Goal: Navigation & Orientation: Find specific page/section

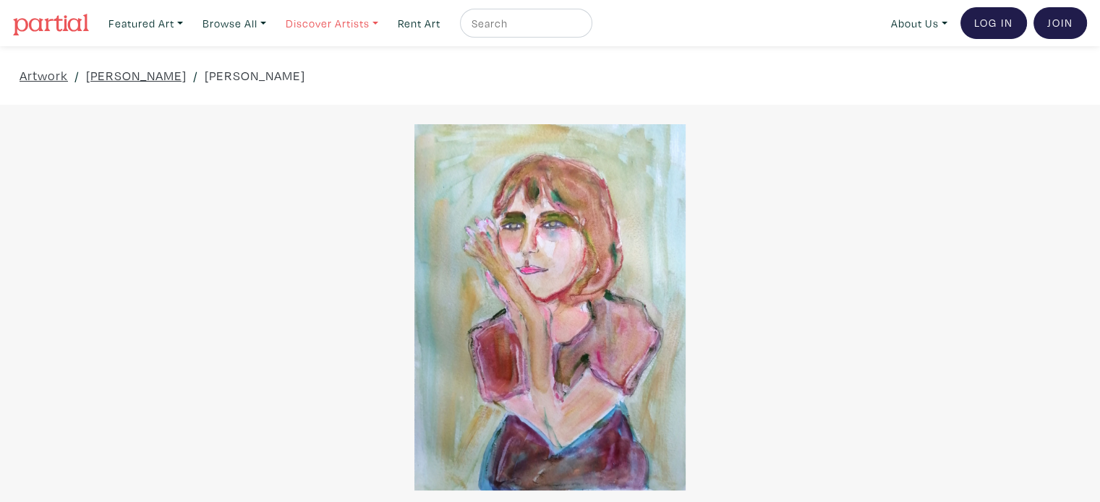
click at [189, 30] on link "Discover Artists" at bounding box center [145, 24] width 87 height 30
click at [309, 69] on link "Newest" at bounding box center [352, 66] width 119 height 13
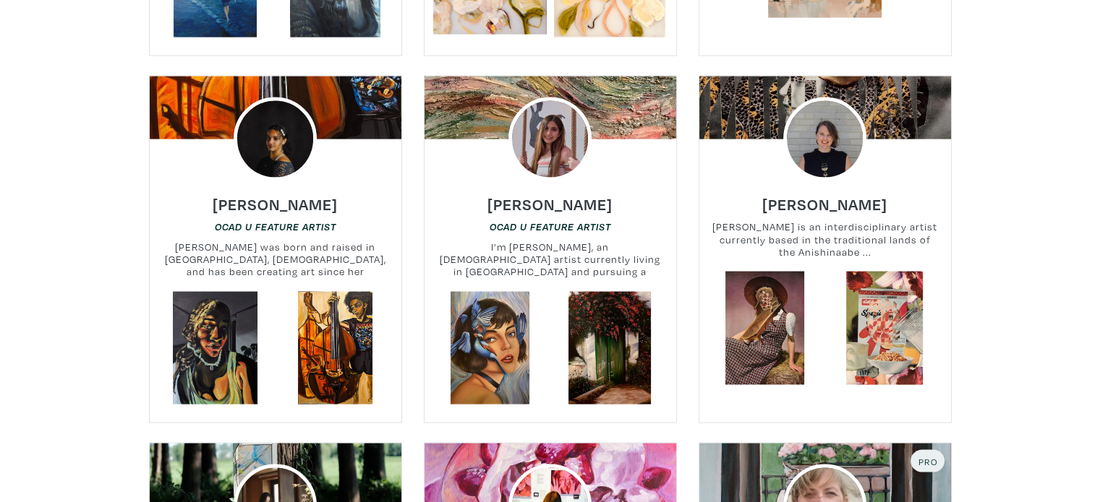
scroll to position [2785, 0]
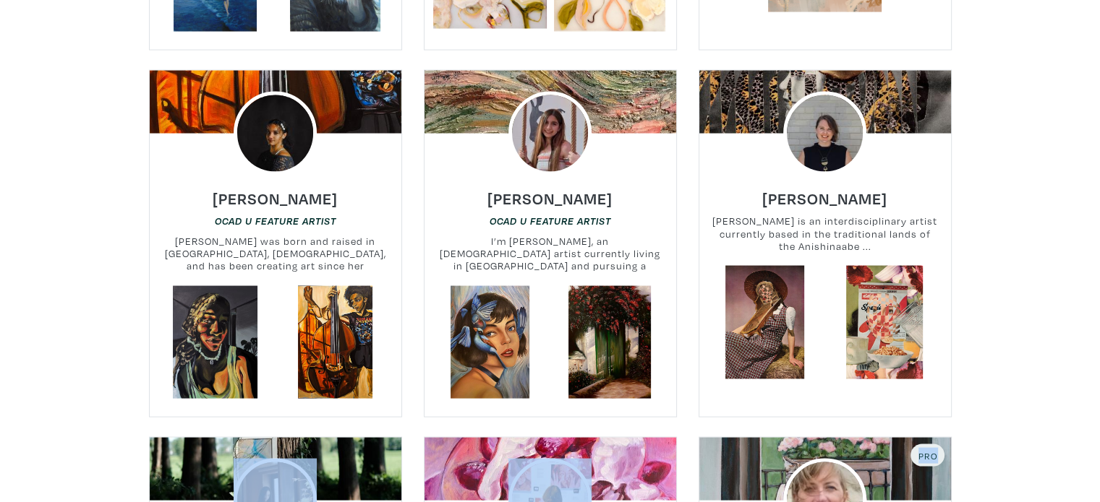
drag, startPoint x: 1096, startPoint y: 323, endPoint x: 1110, endPoint y: 432, distance: 109.3
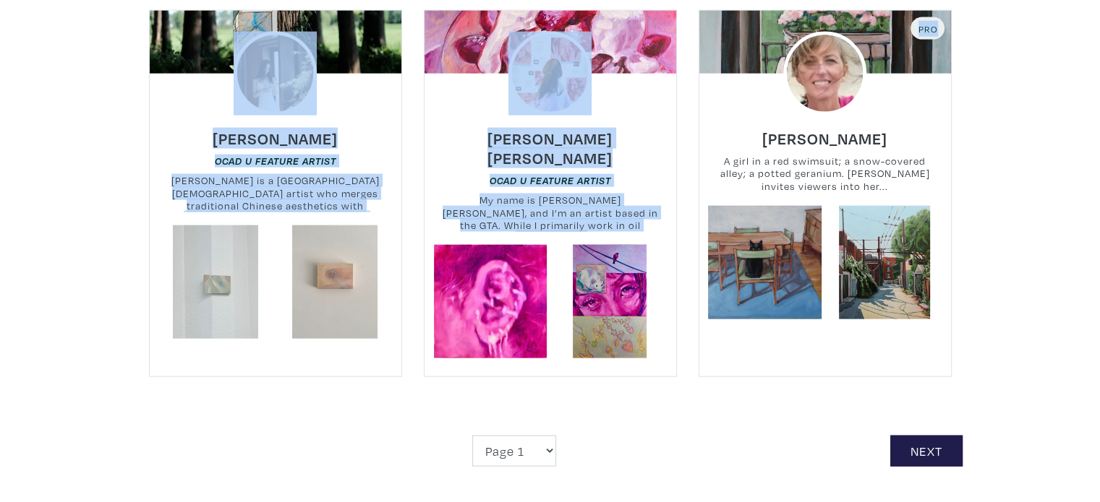
scroll to position [3240, 0]
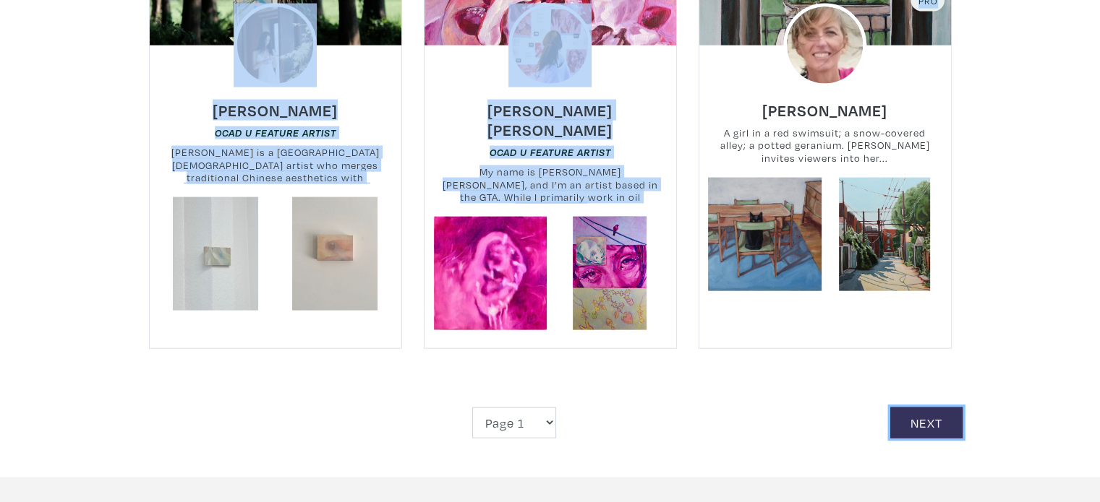
click at [933, 408] on link "Next" at bounding box center [926, 423] width 72 height 31
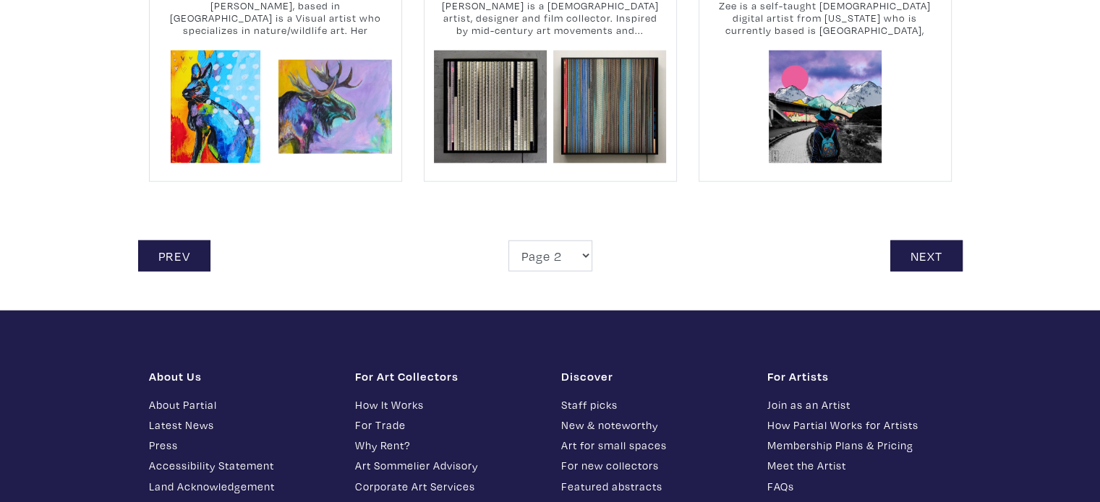
scroll to position [3407, 0]
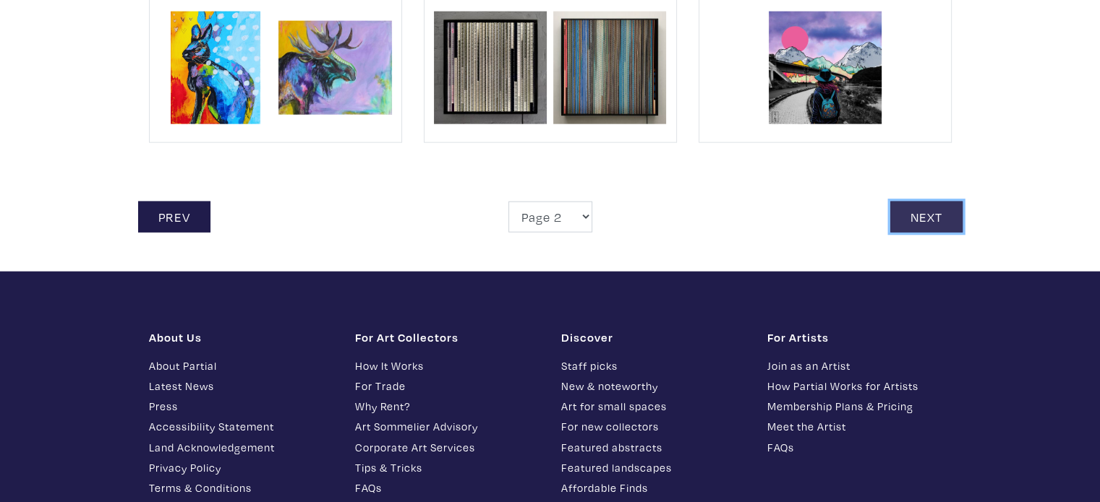
click at [923, 202] on link "Next" at bounding box center [926, 217] width 72 height 31
